Goal: Information Seeking & Learning: Learn about a topic

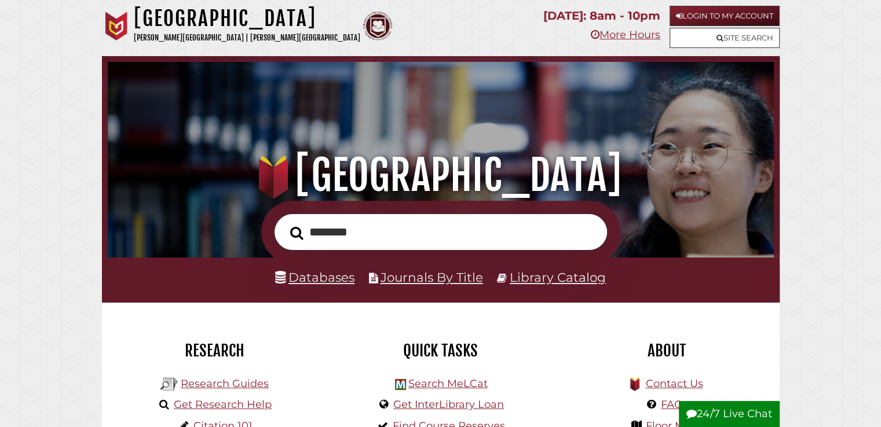
type input "********"
click at [284, 223] on button "Search" at bounding box center [296, 233] width 25 height 20
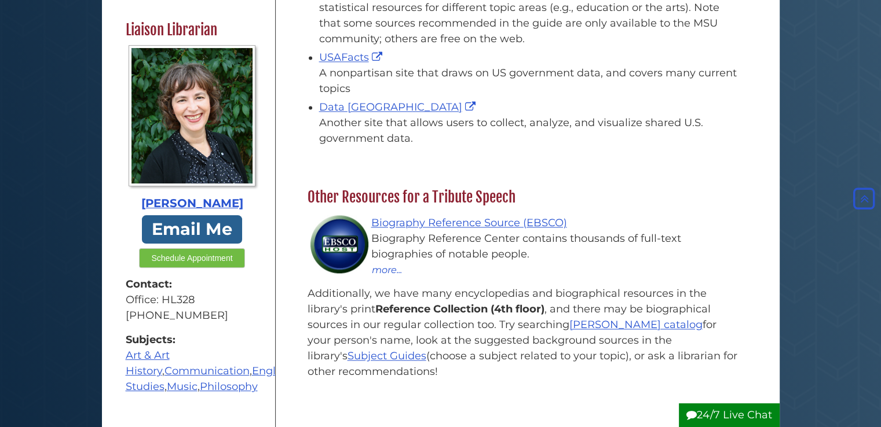
scroll to position [1661, 0]
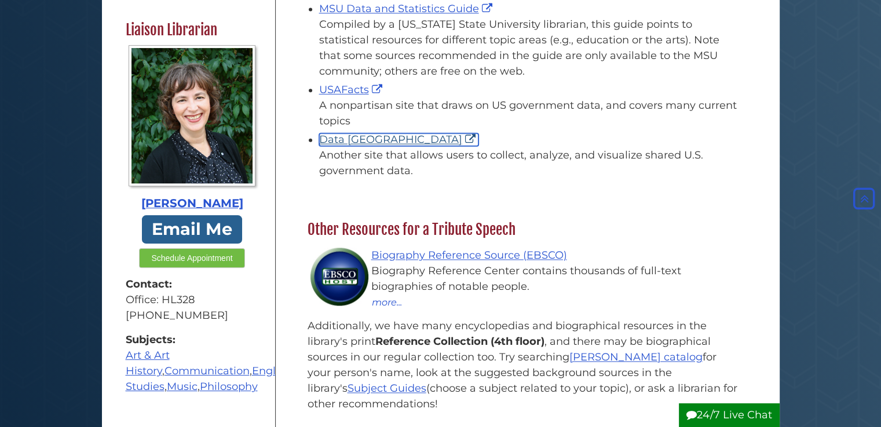
click at [335, 133] on link "Data USA" at bounding box center [398, 139] width 159 height 13
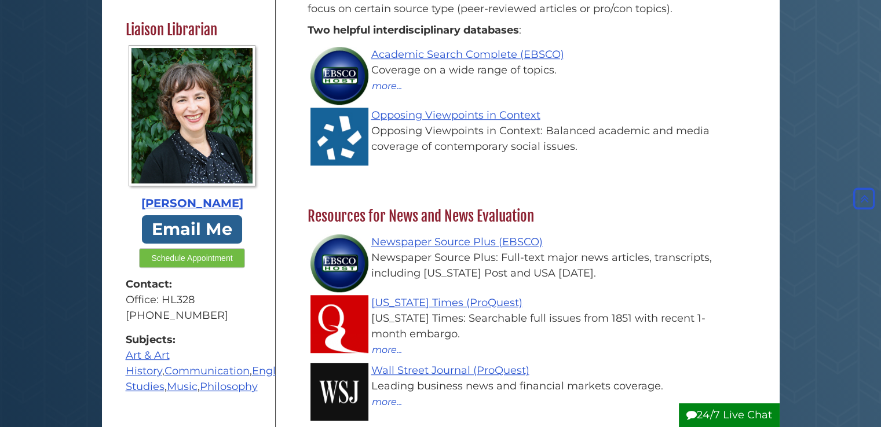
scroll to position [792, 0]
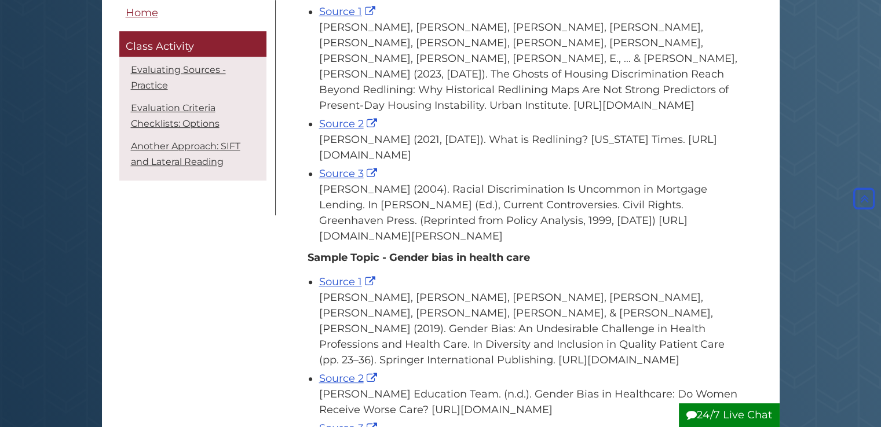
scroll to position [542, 0]
click at [339, 18] on link "Source 1" at bounding box center [348, 11] width 59 height 13
click at [345, 130] on link "Source 2" at bounding box center [349, 124] width 61 height 13
click at [357, 180] on link "Source 3" at bounding box center [349, 173] width 61 height 13
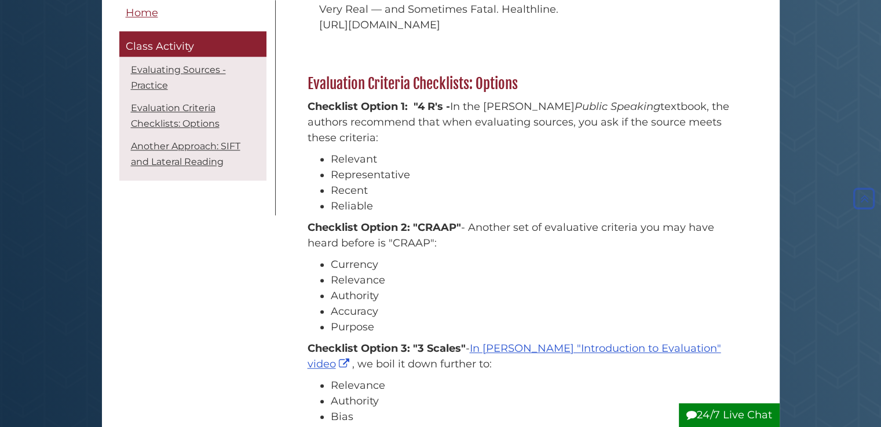
scroll to position [999, 0]
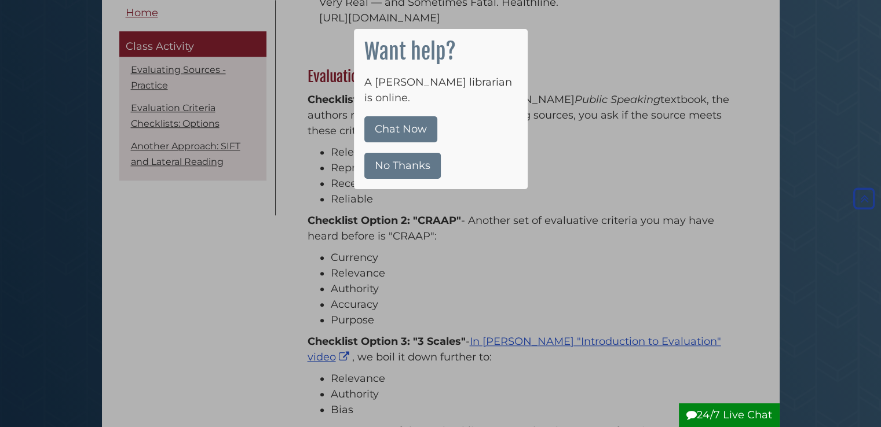
click at [398, 153] on button "No Thanks" at bounding box center [402, 166] width 76 height 26
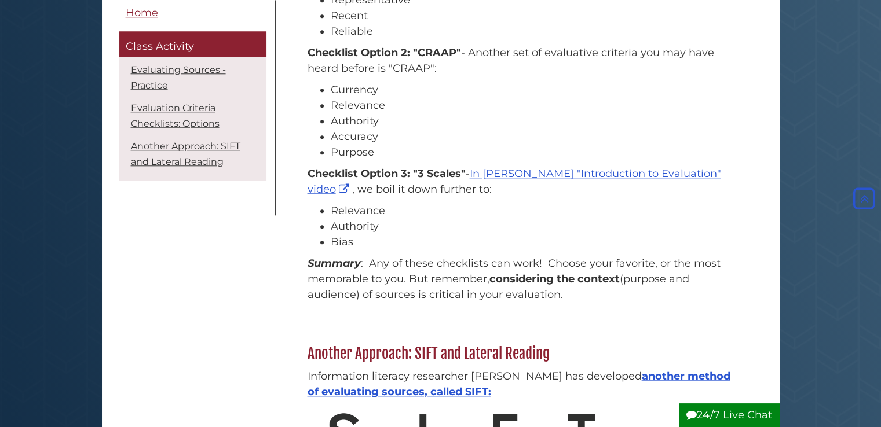
scroll to position [1401, 0]
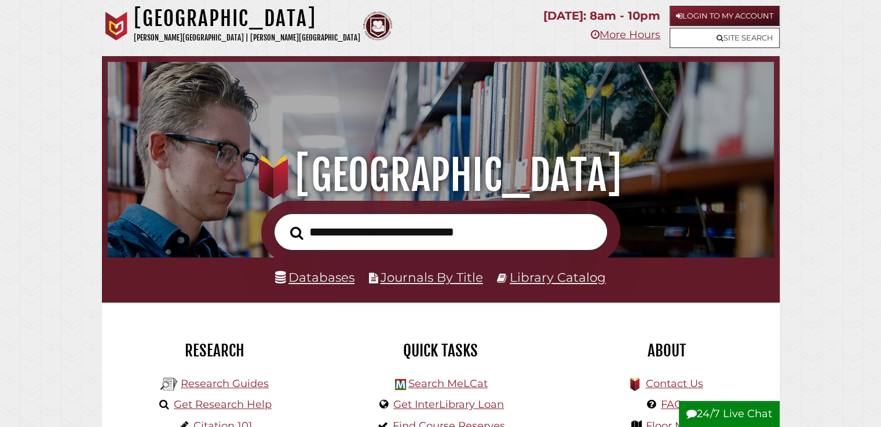
scroll to position [220, 660]
click at [413, 242] on input "text" at bounding box center [441, 233] width 334 height 38
type input "**********"
click at [284, 223] on button "Search" at bounding box center [296, 233] width 25 height 20
